Goal: Transaction & Acquisition: Purchase product/service

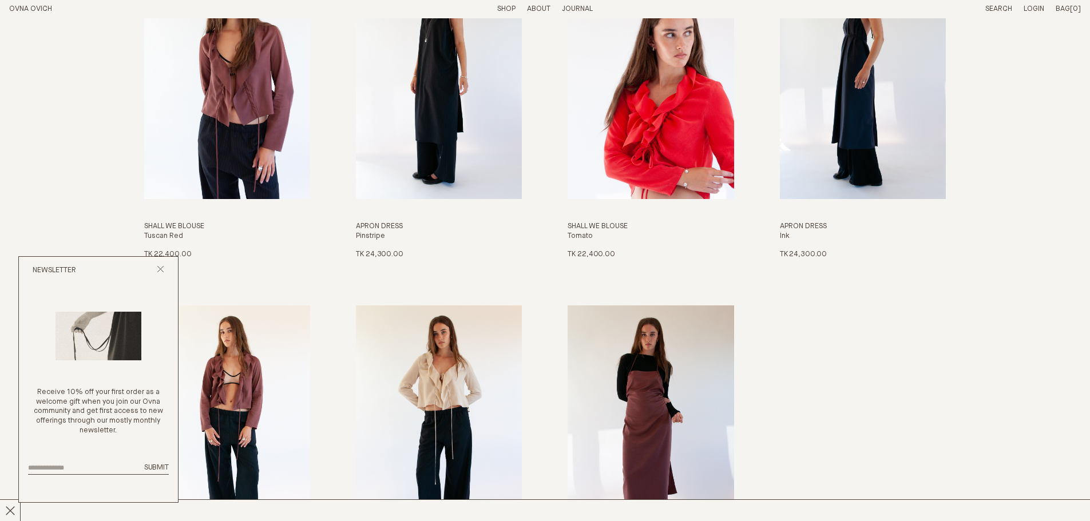
scroll to position [1544, 0]
click at [161, 272] on icon "Close popup" at bounding box center [160, 268] width 7 height 7
click at [161, 263] on div "Newsletter" at bounding box center [98, 270] width 159 height 27
click at [160, 272] on icon "Close popup" at bounding box center [160, 268] width 7 height 7
click at [161, 262] on div "Newsletter" at bounding box center [98, 270] width 159 height 27
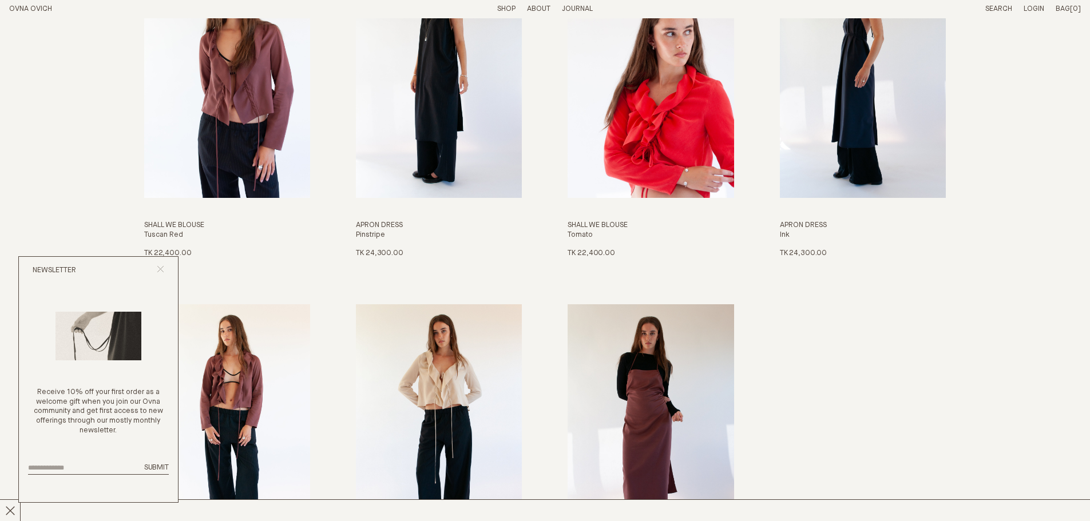
click at [161, 267] on icon "Close popup" at bounding box center [160, 268] width 7 height 7
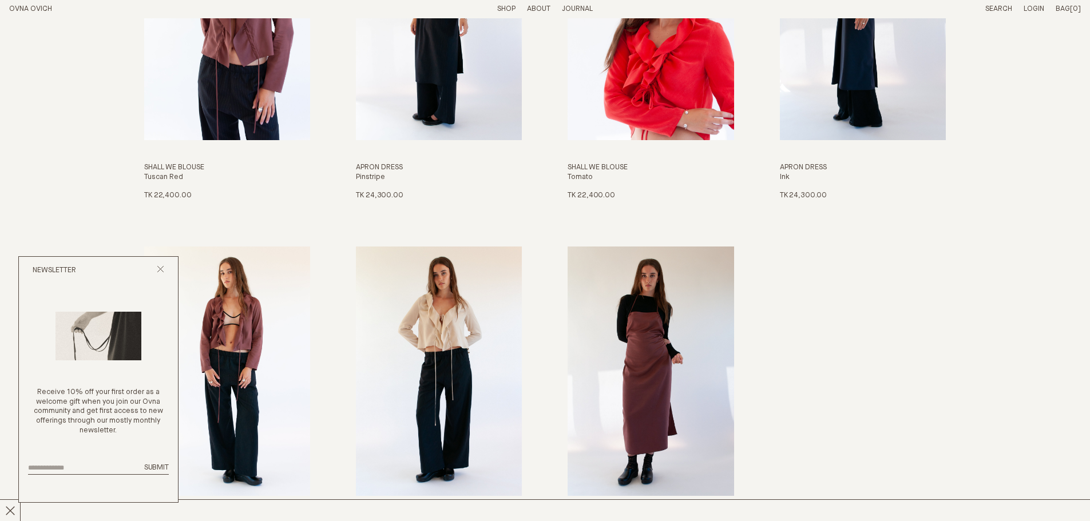
scroll to position [2002, 0]
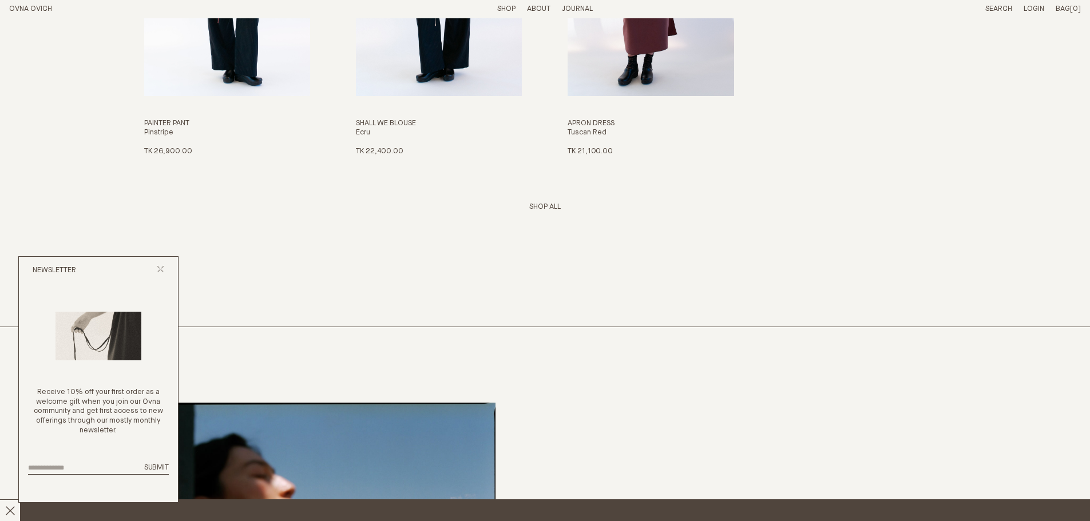
click at [772, 512] on span "Chapter 22 - Less But Better Is Now Here x" at bounding box center [803, 510] width 1606 height 17
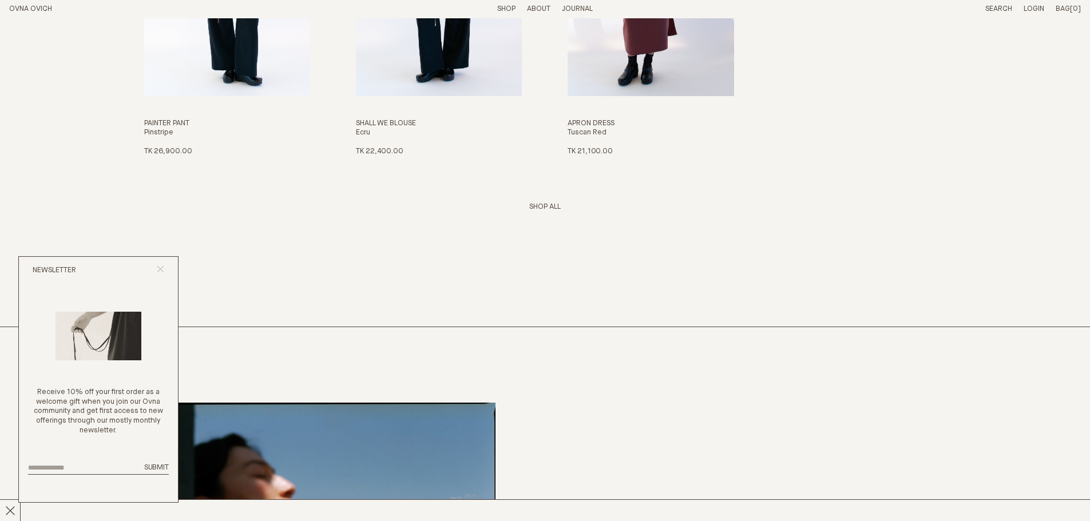
click at [157, 269] on icon "Close popup" at bounding box center [160, 268] width 7 height 7
click at [160, 269] on icon "Close popup" at bounding box center [160, 268] width 7 height 7
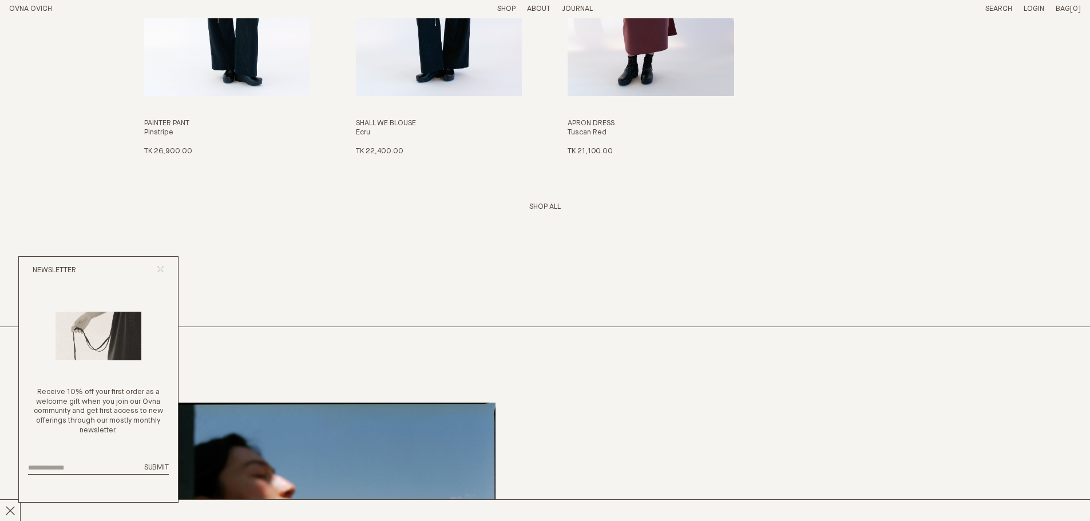
click at [160, 269] on icon "Close popup" at bounding box center [160, 268] width 7 height 7
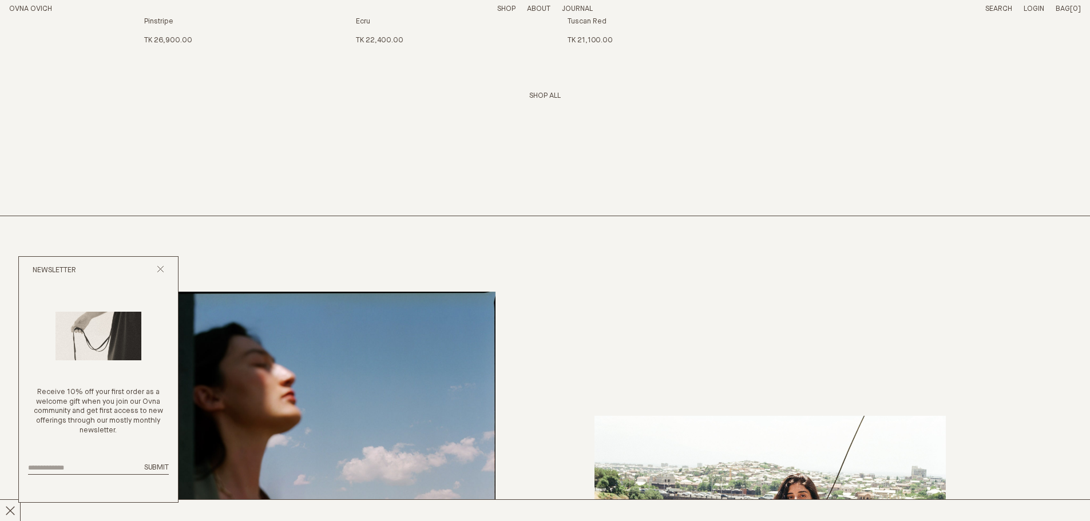
scroll to position [2516, 0]
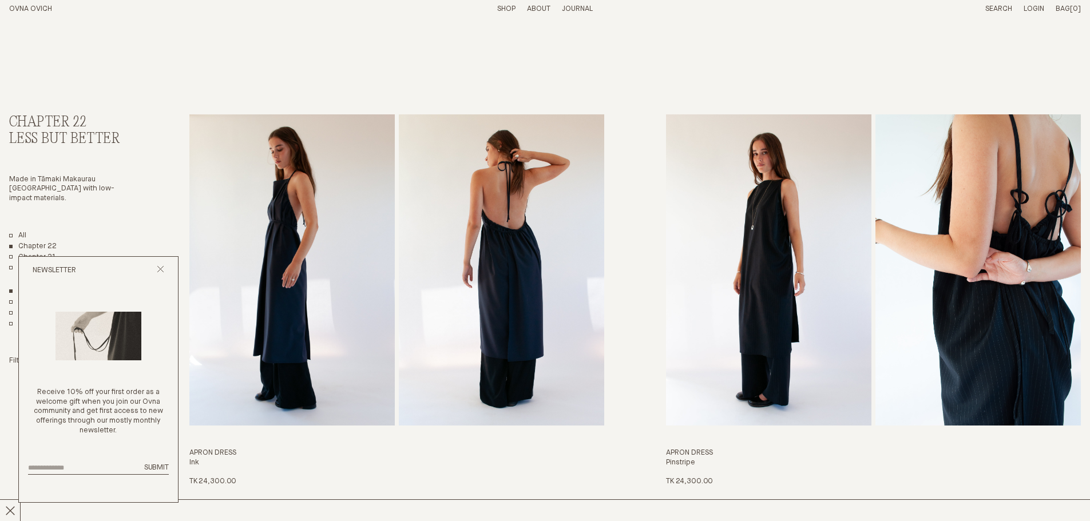
click at [507, 12] on link "Shop" at bounding box center [506, 8] width 18 height 7
click at [161, 269] on line "Close popup" at bounding box center [160, 269] width 6 height 6
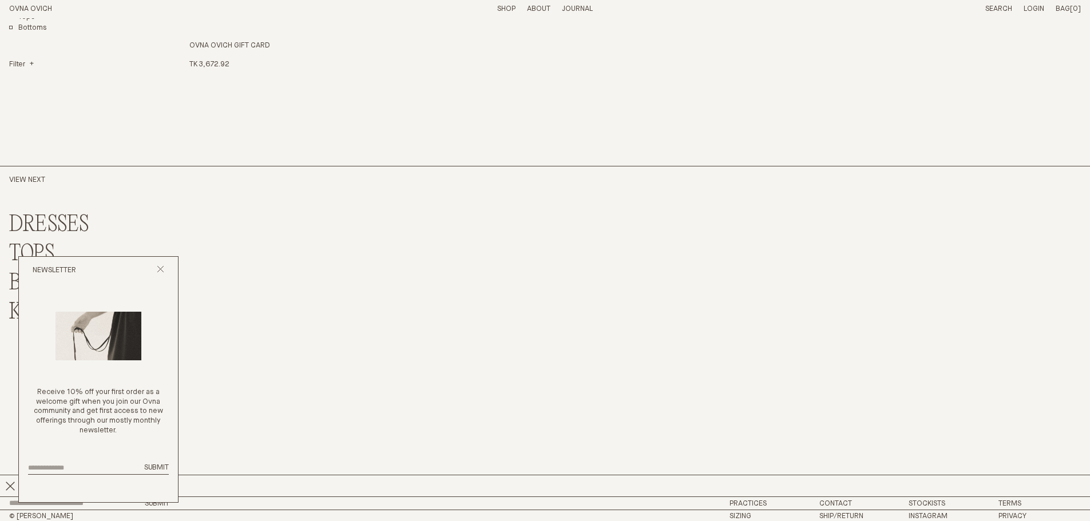
scroll to position [3444, 0]
click at [162, 268] on line "Close popup" at bounding box center [160, 269] width 6 height 6
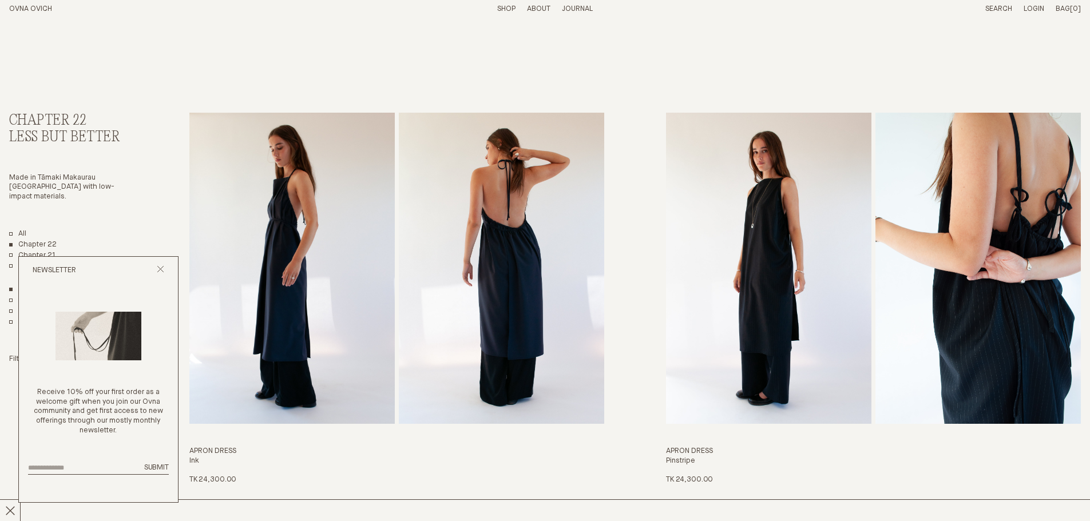
scroll to position [0, 0]
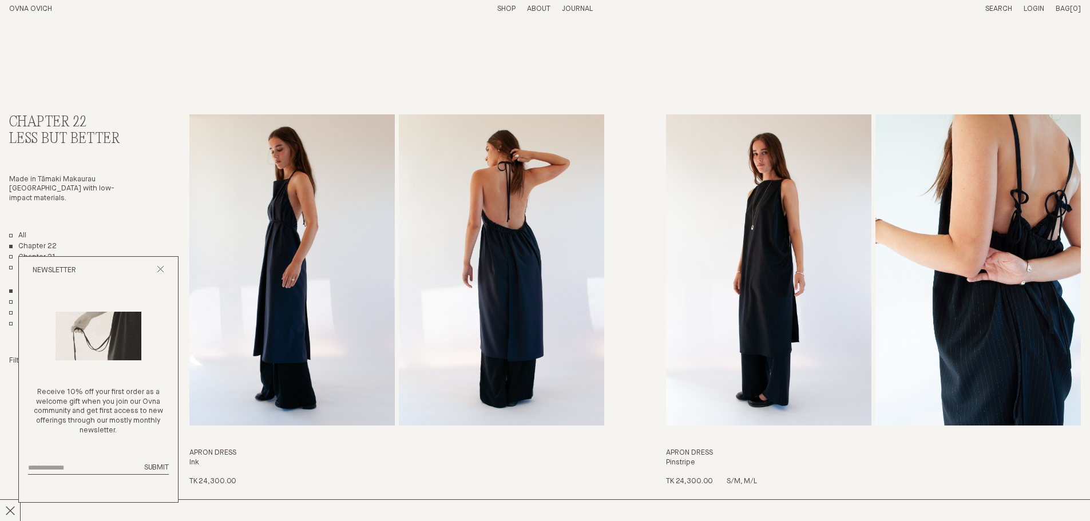
click at [688, 420] on img "Apron Dress" at bounding box center [768, 269] width 205 height 311
click at [675, 448] on h3 "Apron Dress" at bounding box center [873, 453] width 415 height 10
